Goal: Information Seeking & Learning: Check status

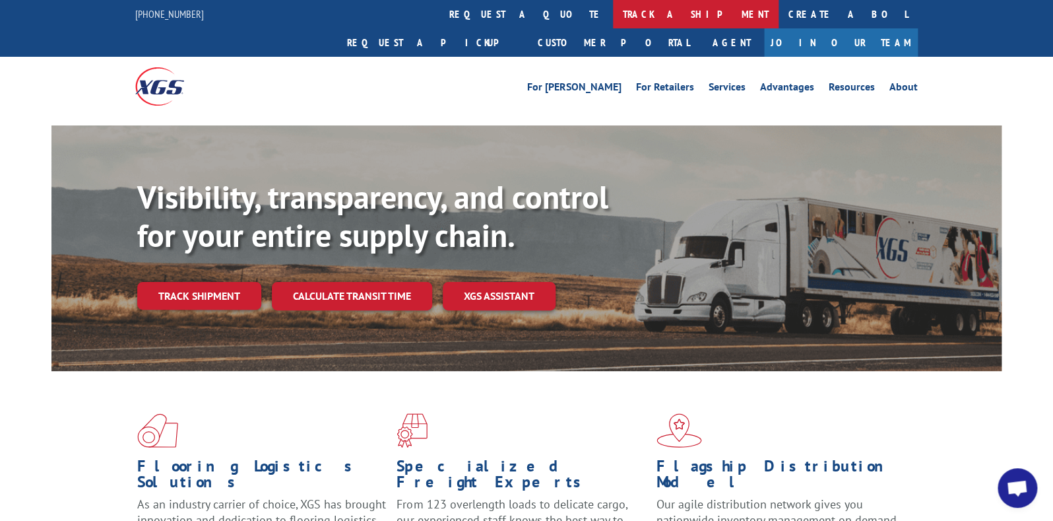
click at [613, 15] on link "track a shipment" at bounding box center [696, 14] width 166 height 28
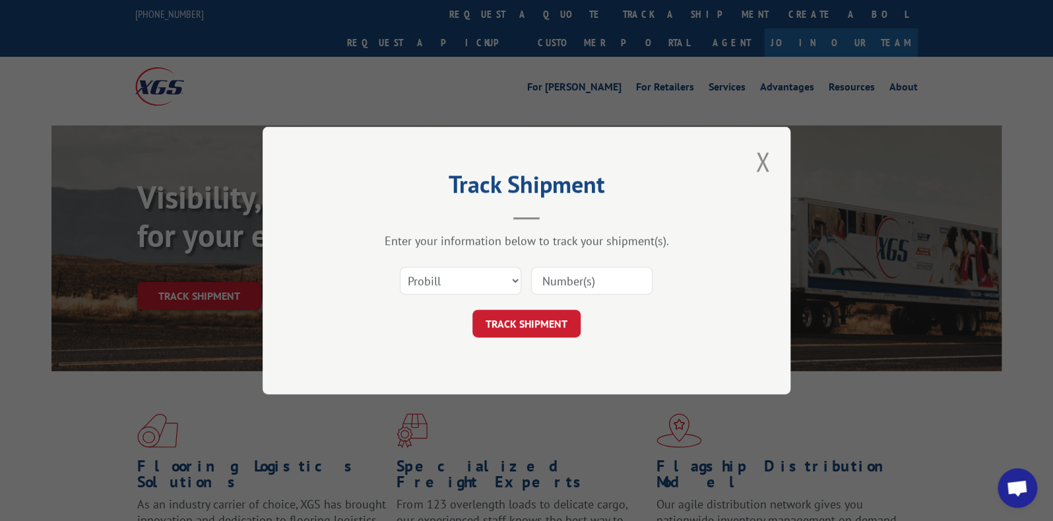
click at [543, 279] on input at bounding box center [591, 281] width 121 height 28
paste input "#10224"
type input "#10224"
click at [560, 286] on input "#10224" at bounding box center [591, 281] width 121 height 28
click at [560, 287] on input "#10224" at bounding box center [591, 281] width 121 height 28
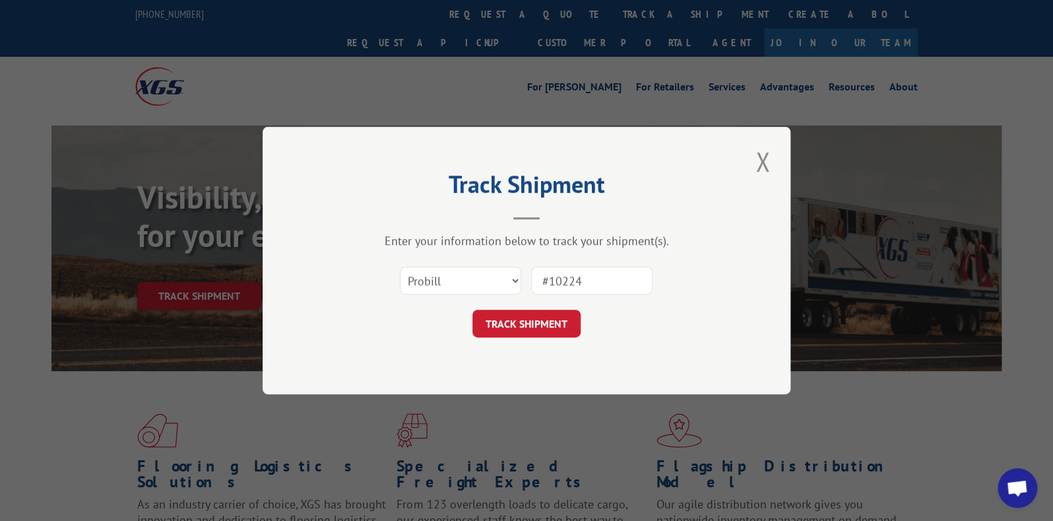
click at [560, 287] on input "#10224" at bounding box center [591, 281] width 121 height 28
click at [568, 275] on input at bounding box center [591, 281] width 121 height 28
paste input "34785316"
type input "134785316"
click at [580, 305] on form "Select category... Probill BOL PO 134785316 TRACK SHIPMENT" at bounding box center [527, 298] width 396 height 79
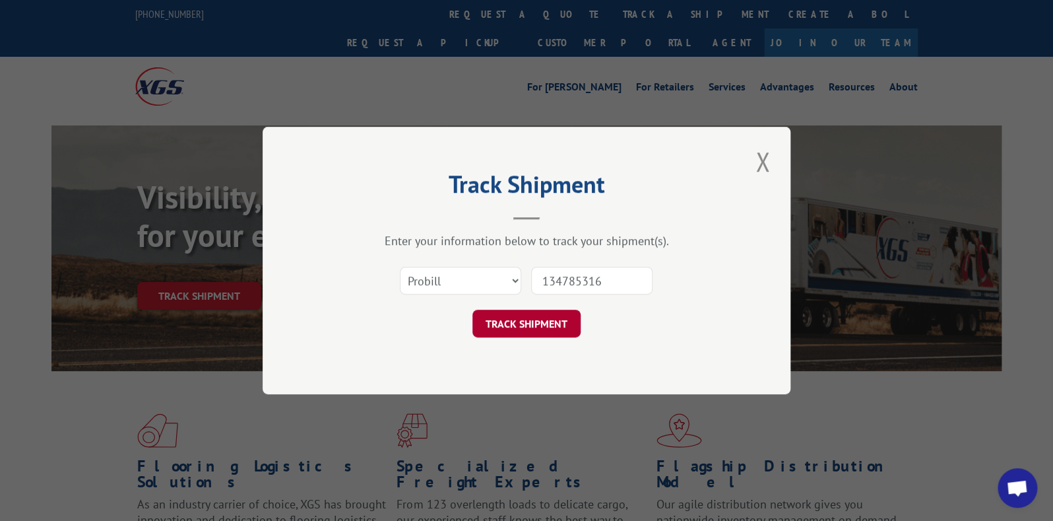
click at [556, 320] on button "TRACK SHIPMENT" at bounding box center [527, 324] width 108 height 28
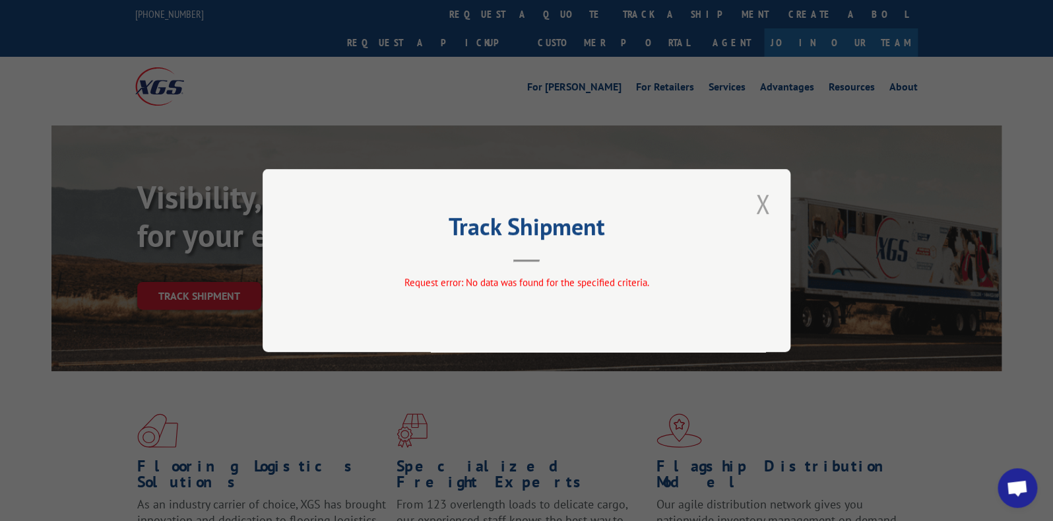
click at [765, 194] on button "Close modal" at bounding box center [763, 203] width 22 height 36
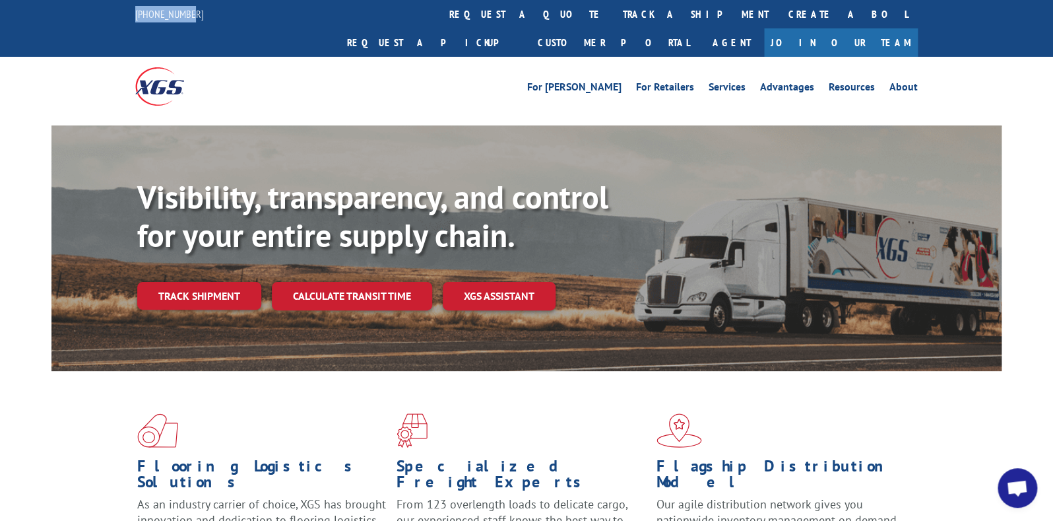
drag, startPoint x: 220, startPoint y: 10, endPoint x: 135, endPoint y: 21, distance: 85.9
click at [135, 21] on div "[PHONE_NUMBER] request a quote track a shipment Create a BOL Request a pickup C…" at bounding box center [526, 28] width 783 height 57
copy link "[PHONE_NUMBER]"
